Goal: Task Accomplishment & Management: Use online tool/utility

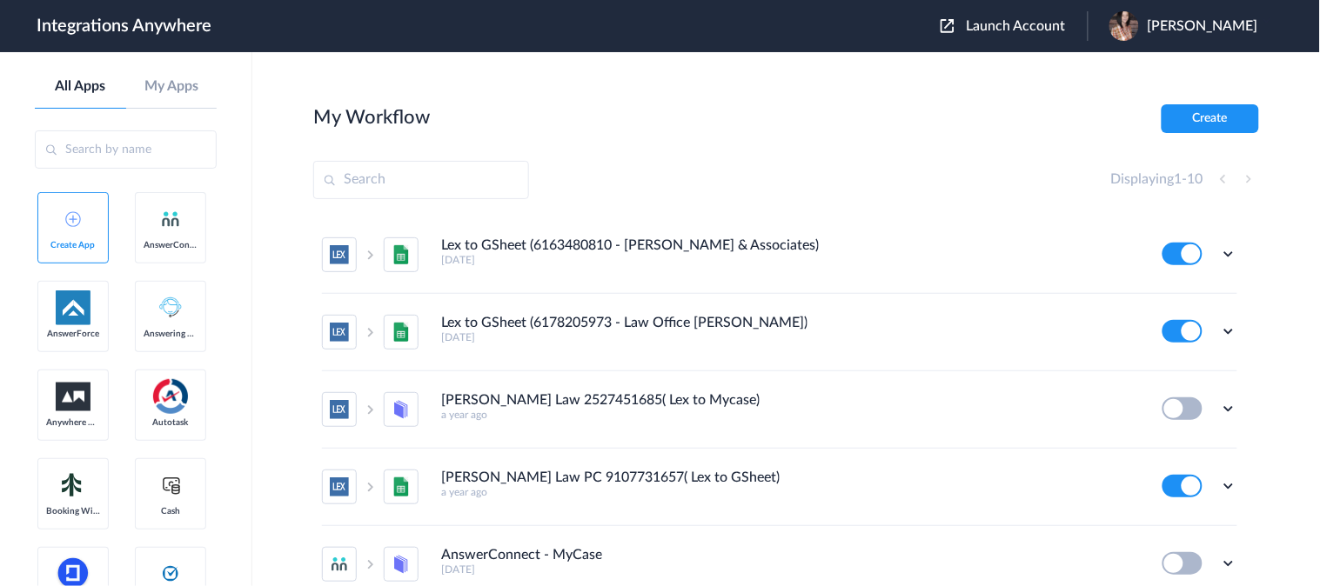
click at [1037, 22] on span "Launch Account" at bounding box center [1016, 26] width 99 height 14
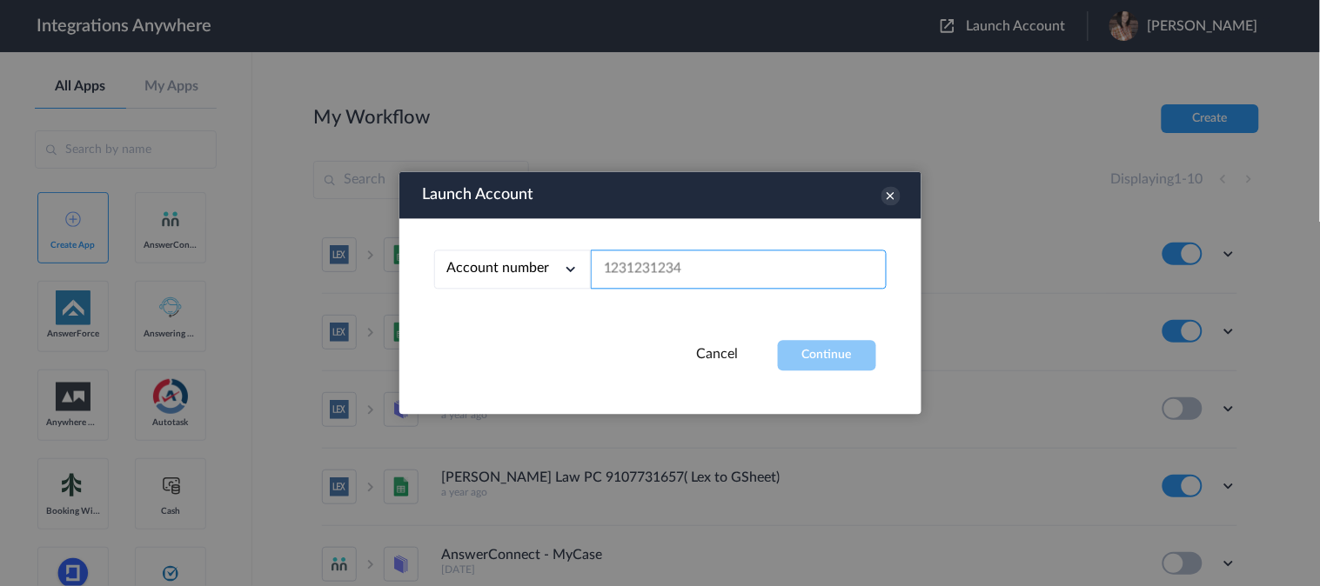
click at [657, 256] on input "text" at bounding box center [739, 270] width 296 height 39
paste input "2086350222"
type input "2086350222"
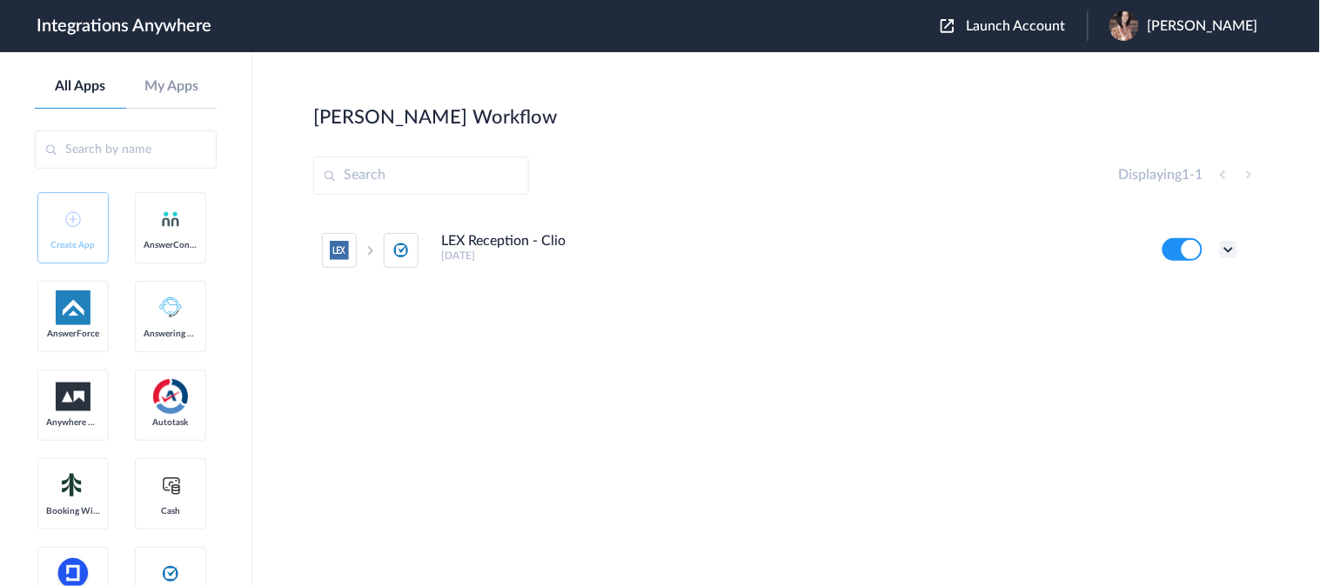
click at [1234, 246] on icon at bounding box center [1228, 249] width 17 height 17
click at [1168, 291] on link "Edit" at bounding box center [1158, 290] width 42 height 12
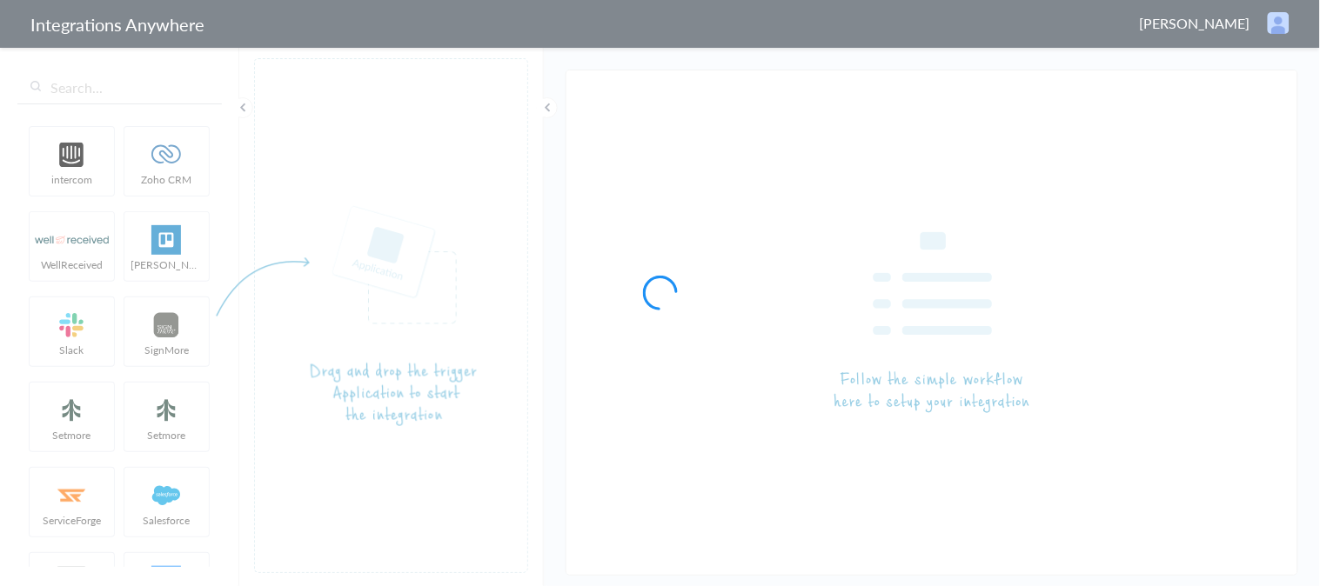
type input "LEX Reception - Clio"
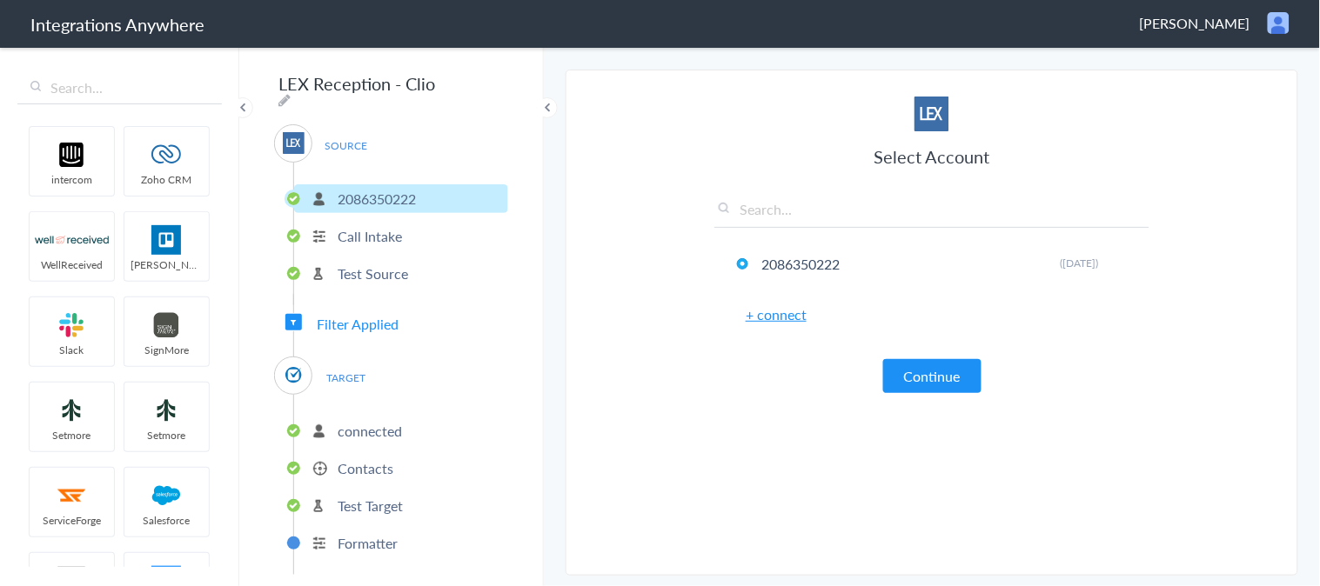
click at [365, 320] on span "Filter Applied" at bounding box center [358, 324] width 82 height 20
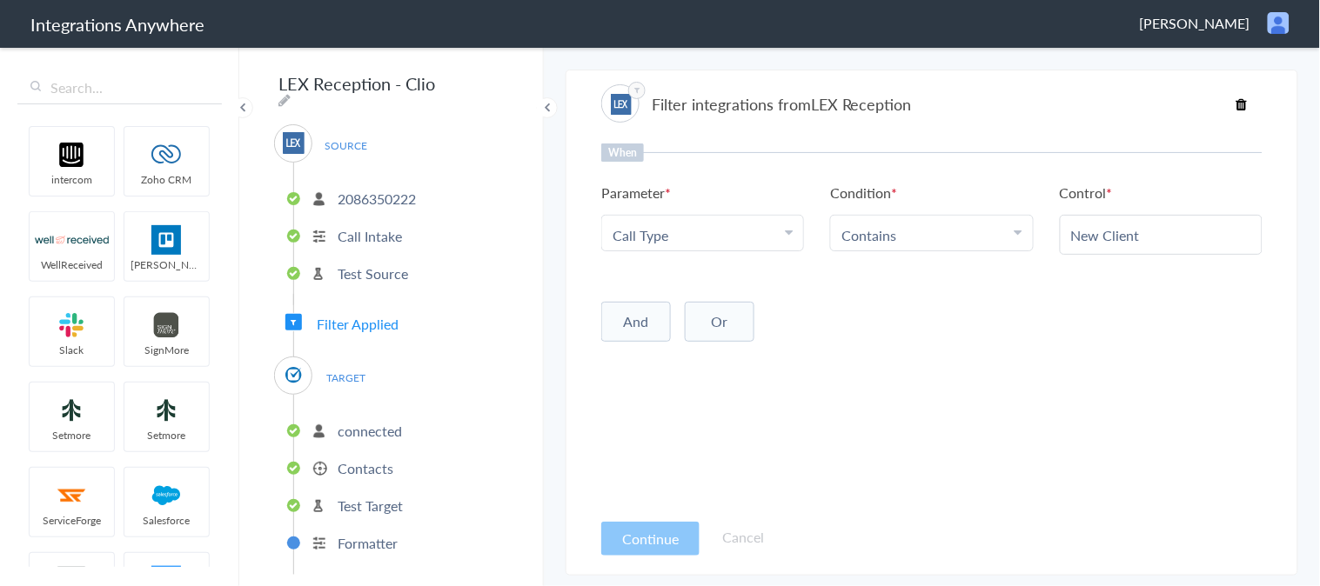
click at [378, 421] on p "connected" at bounding box center [370, 431] width 64 height 20
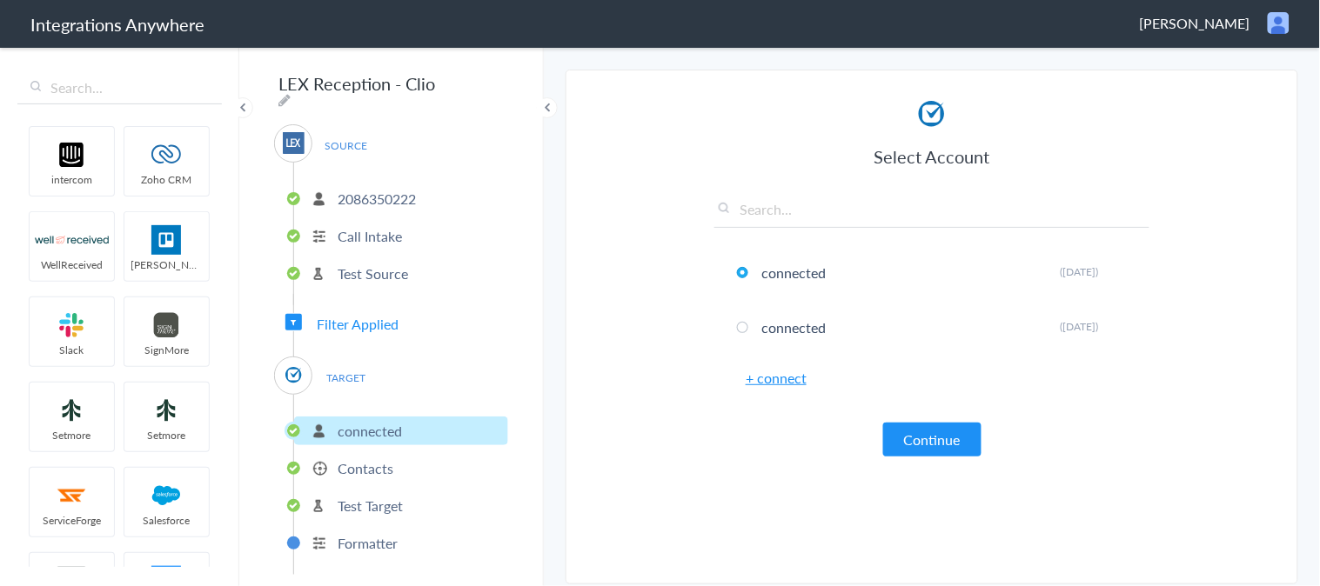
click at [383, 465] on p "Contacts" at bounding box center [366, 468] width 56 height 20
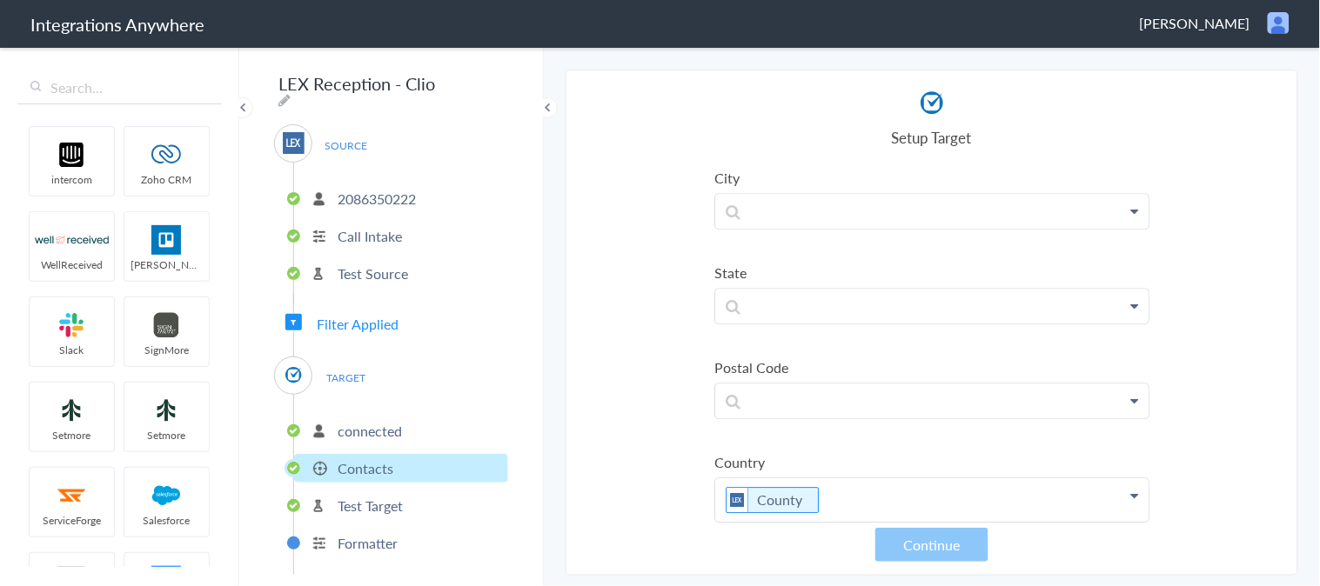
scroll to position [1201, 0]
